Goal: Information Seeking & Learning: Learn about a topic

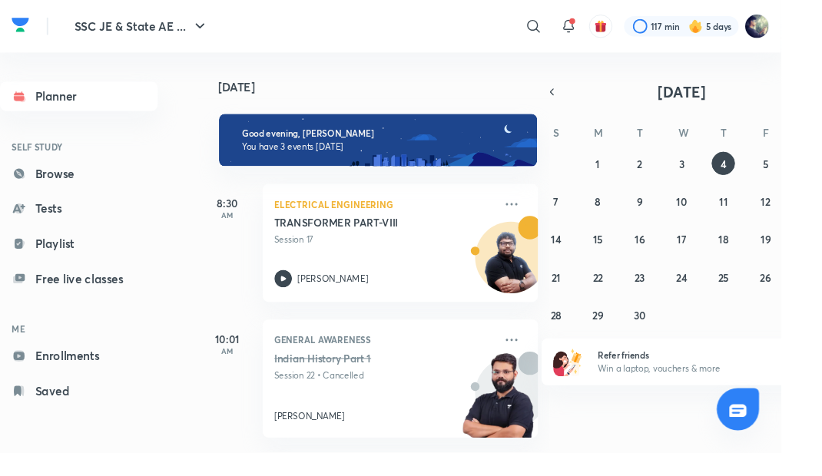
click at [803, 30] on img at bounding box center [796, 28] width 26 height 26
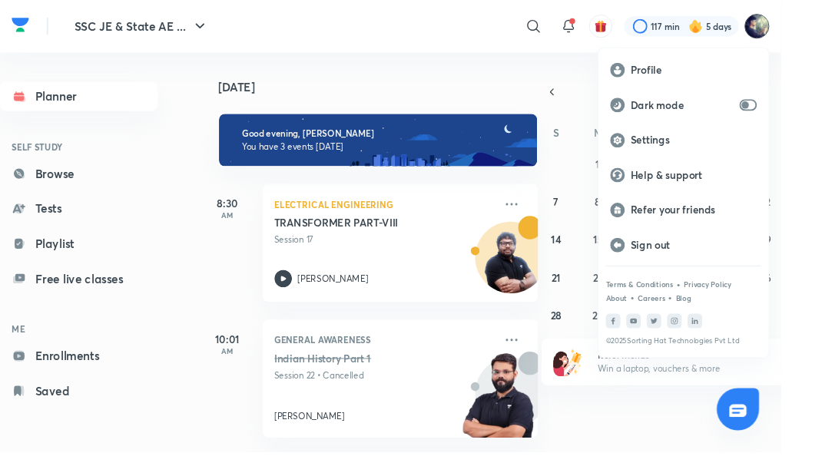
click at [666, 64] on div "Profile" at bounding box center [719, 73] width 179 height 37
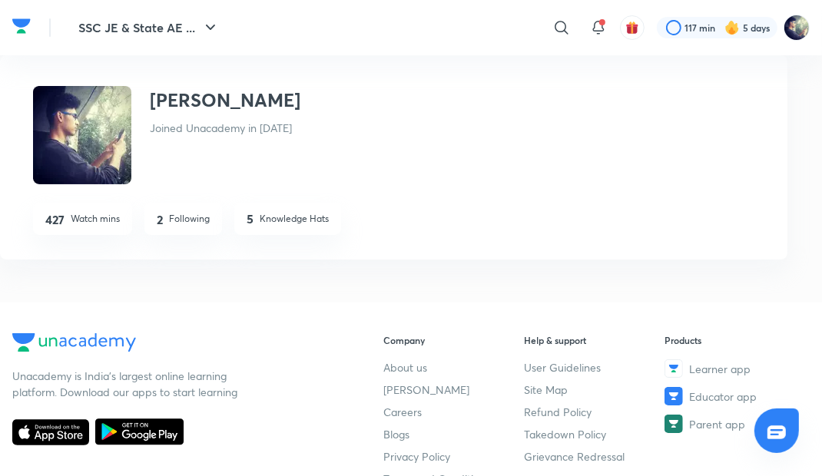
click at [735, 24] on img at bounding box center [731, 27] width 15 height 15
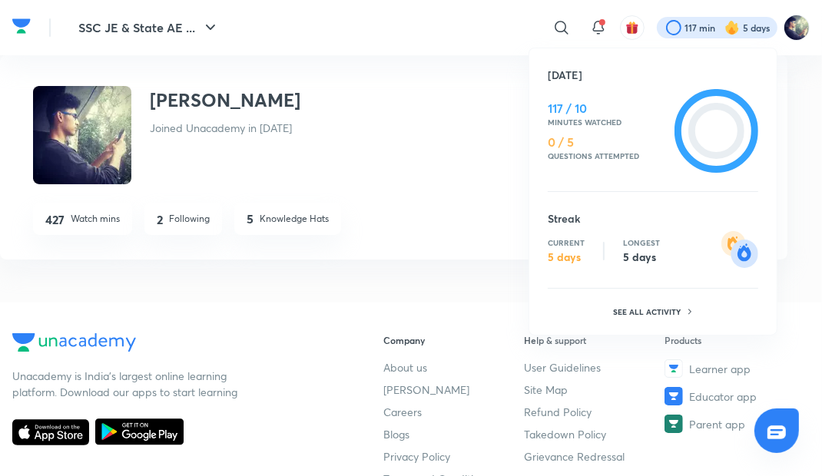
click at [655, 313] on p "See all activity" at bounding box center [649, 311] width 71 height 9
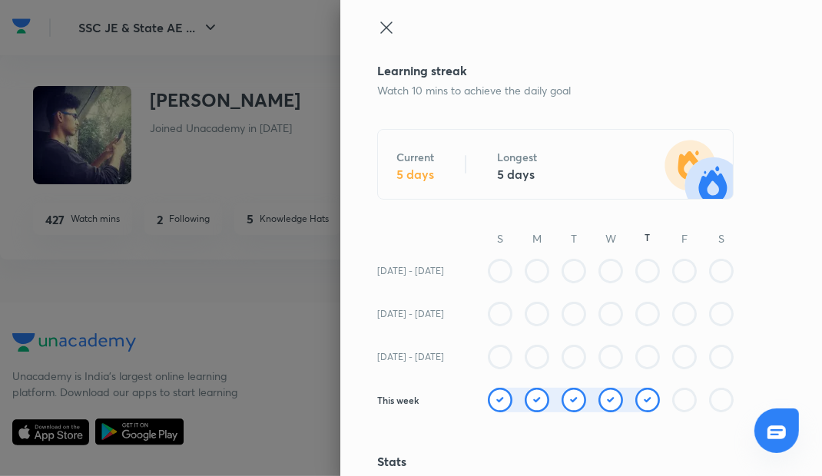
click at [255, 332] on div at bounding box center [411, 238] width 822 height 476
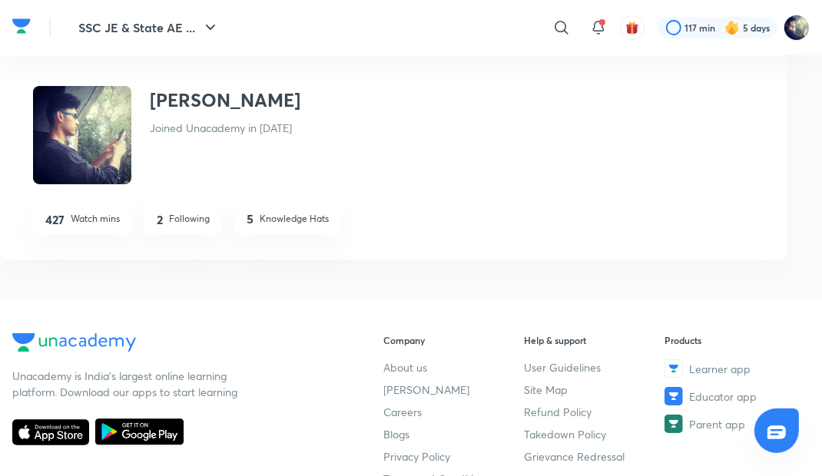
click at [603, 25] on icon at bounding box center [598, 27] width 18 height 18
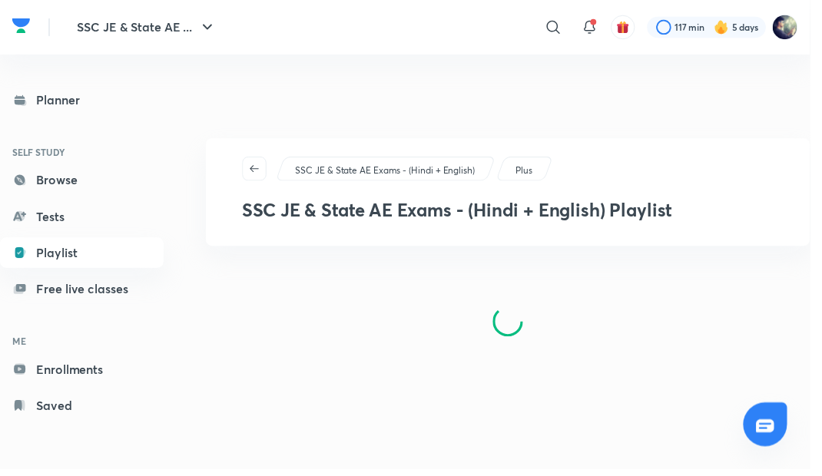
scroll to position [76, 0]
